Goal: Complete application form

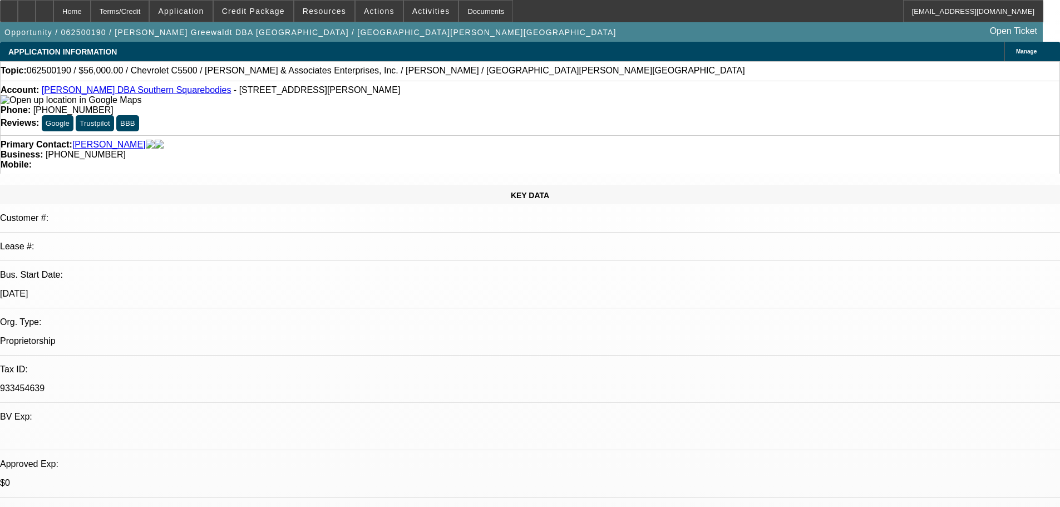
select select "0"
select select "6"
select select "0"
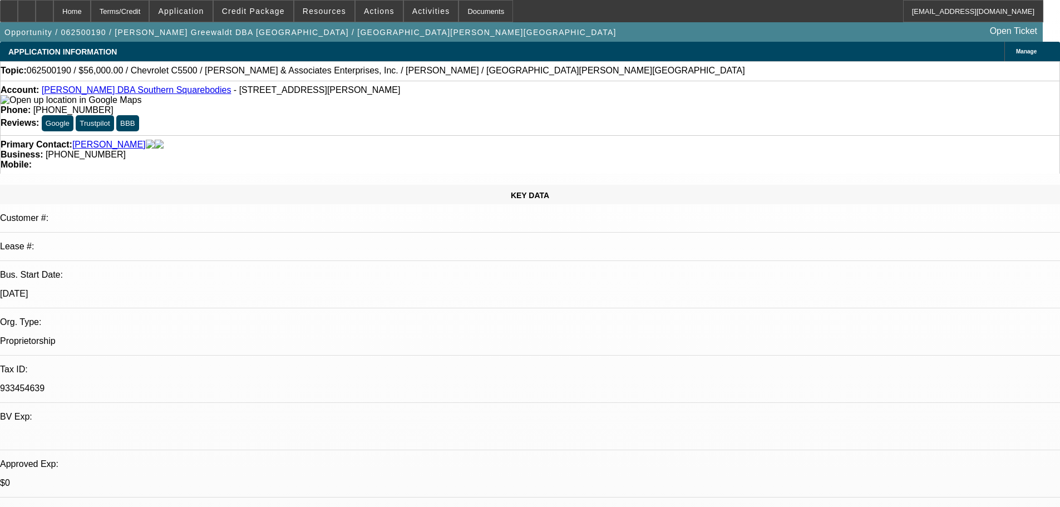
select select "0"
select select "6"
select select "0"
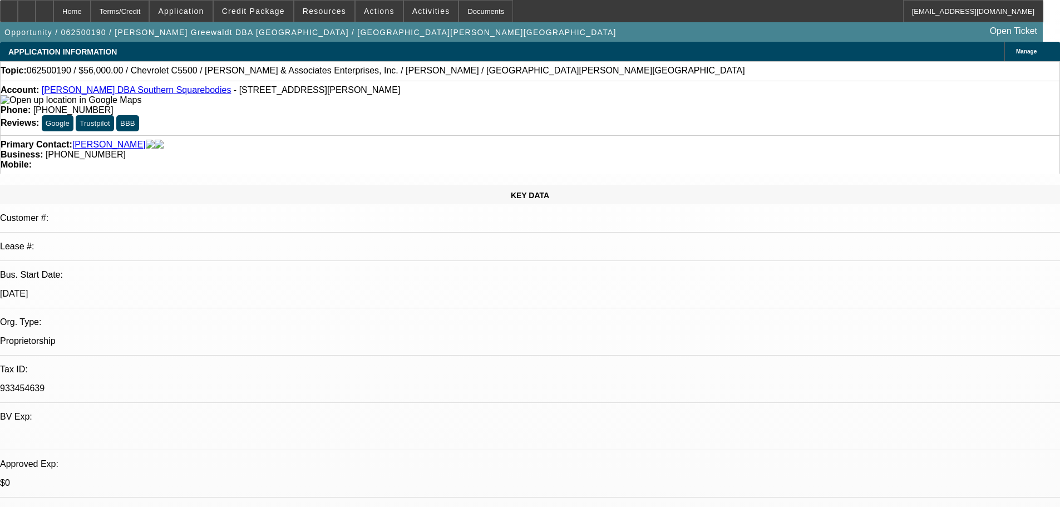
select select "6"
select select "0"
select select "2"
select select "0.1"
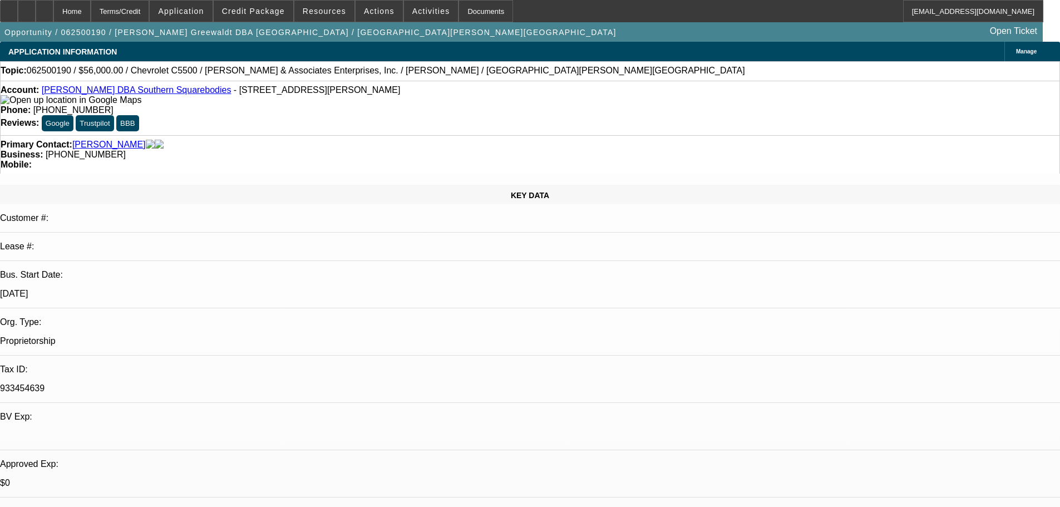
select select "4"
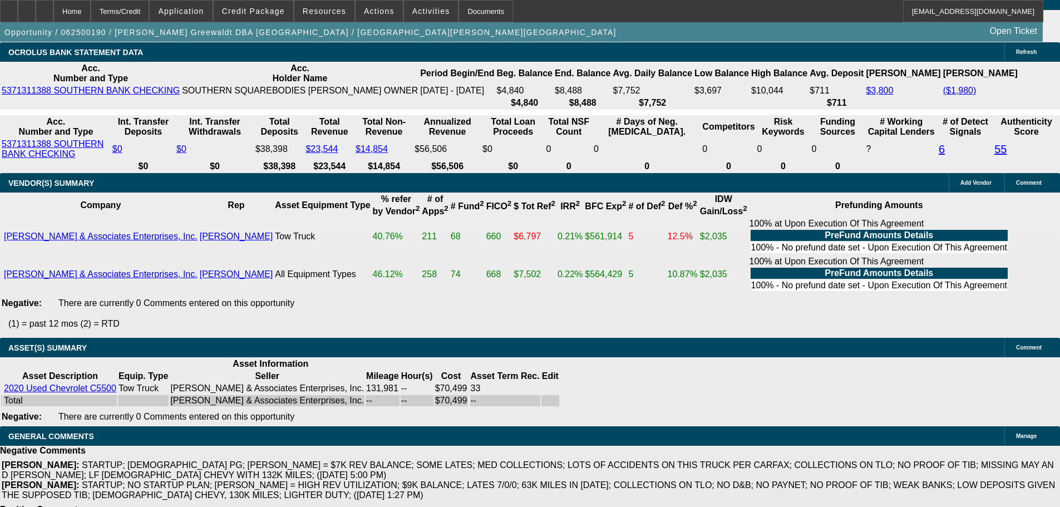
scroll to position [2210, 0]
